Goal: Task Accomplishment & Management: Use online tool/utility

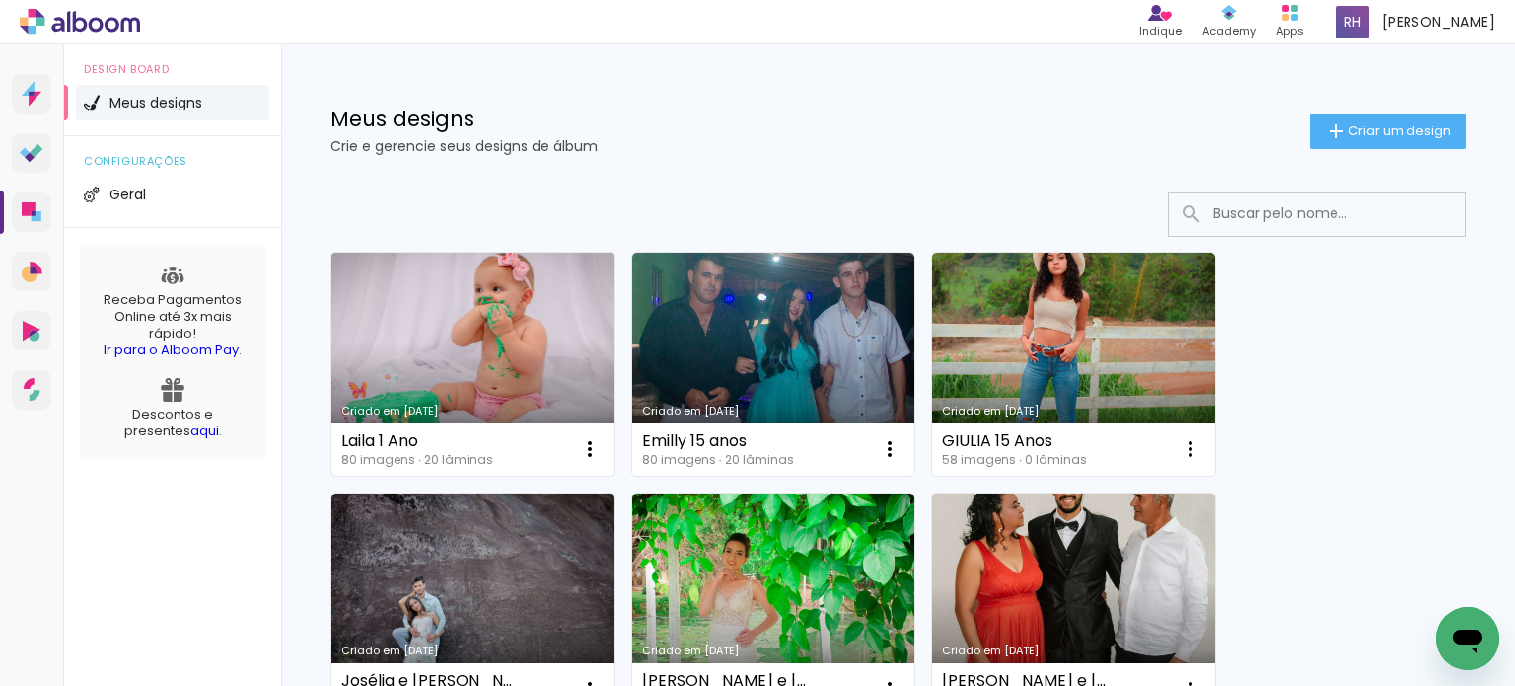
click at [497, 378] on link "Criado em [DATE]" at bounding box center [472, 364] width 283 height 223
